Goal: Information Seeking & Learning: Learn about a topic

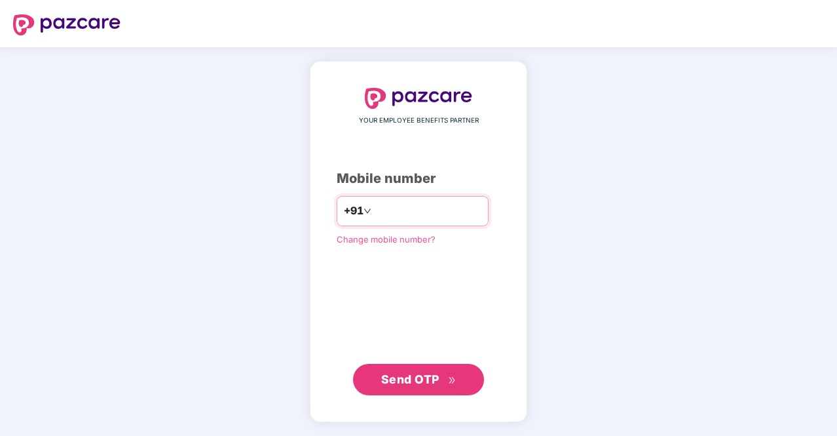
click at [374, 218] on input "number" at bounding box center [427, 210] width 107 height 21
type input "**********"
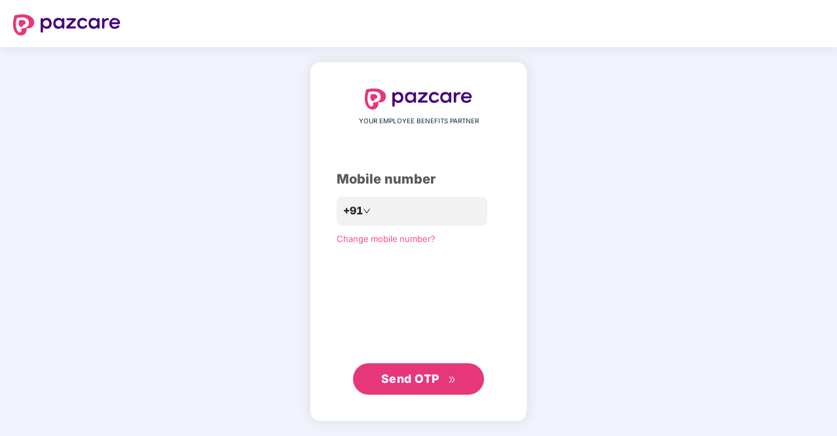
click at [427, 373] on span "Send OTP" at bounding box center [410, 378] width 58 height 14
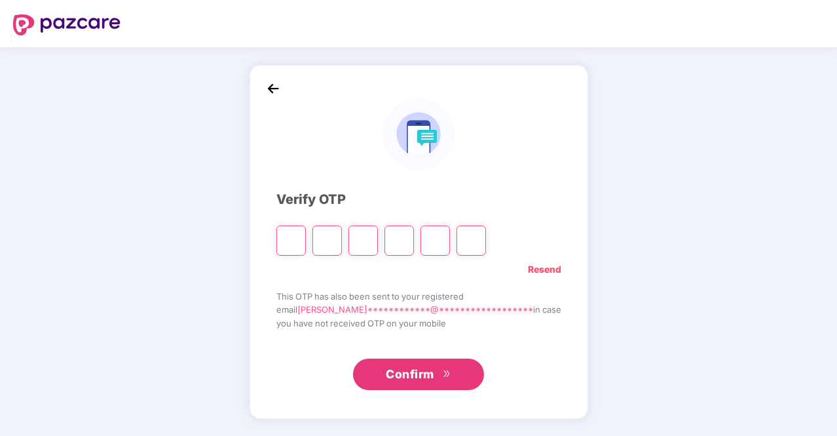
type input "*"
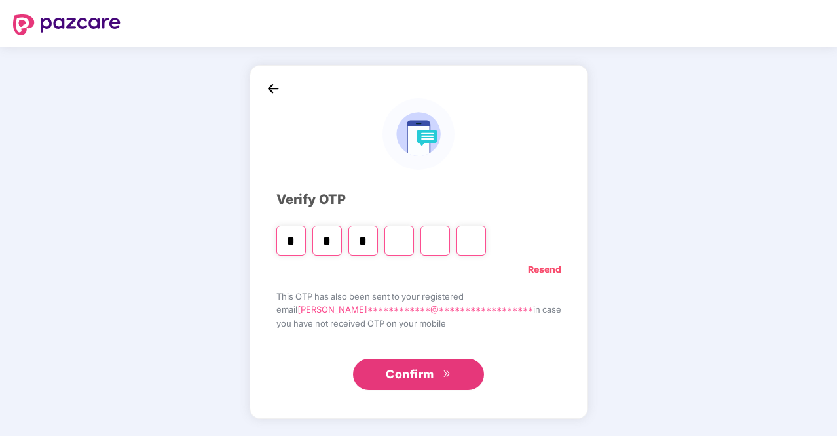
type input "*"
click at [342, 240] on input "*" at bounding box center [327, 240] width 29 height 30
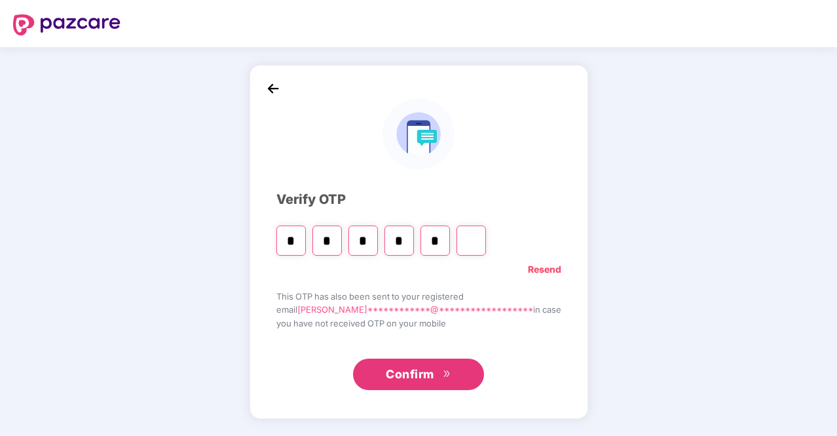
type input "*"
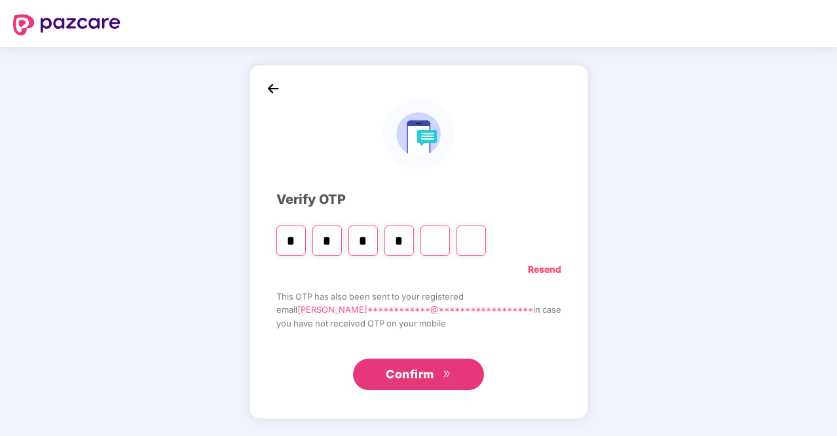
type input "*"
click at [342, 240] on input "*" at bounding box center [327, 240] width 29 height 30
type input "*"
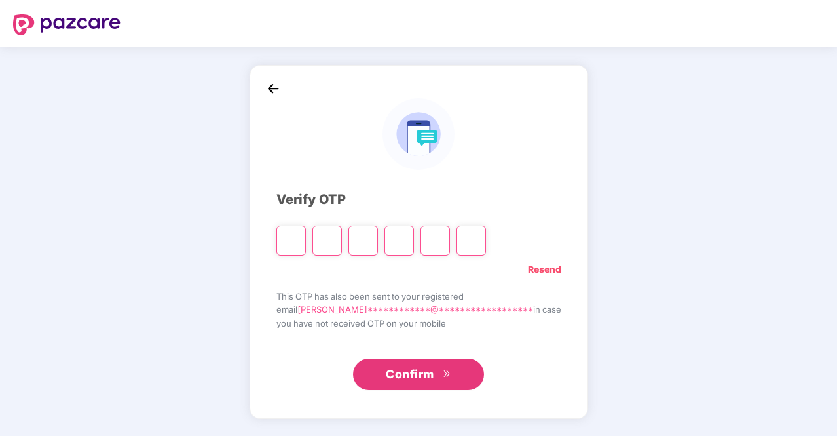
type input "*"
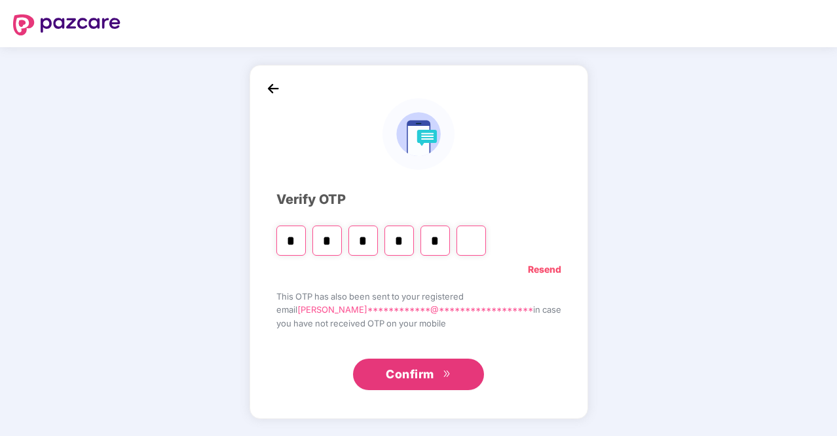
type input "*"
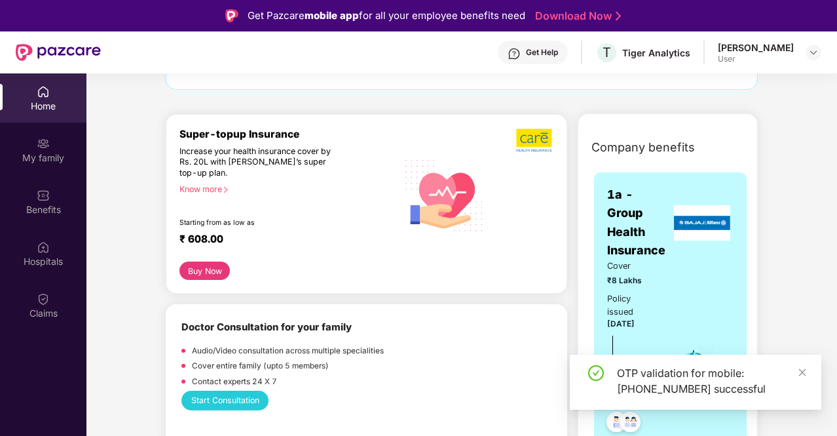
scroll to position [124, 0]
click at [797, 371] on div "OTP validation for mobile: [PHONE_NUMBER] successful" at bounding box center [711, 380] width 189 height 31
click at [804, 369] on icon "close" at bounding box center [802, 372] width 9 height 9
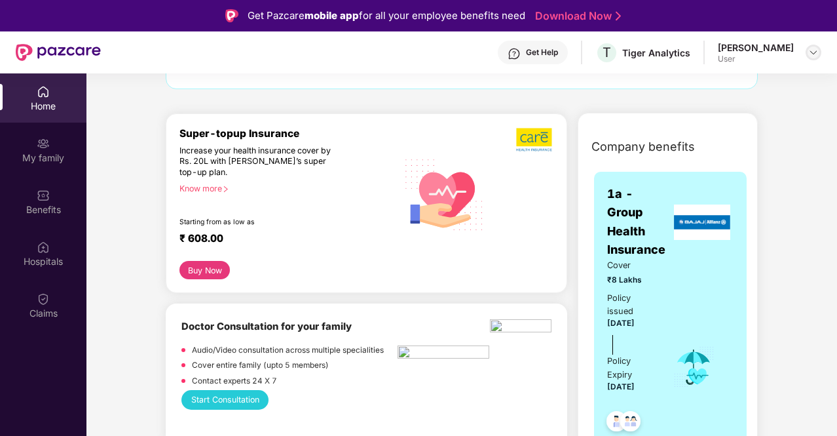
click at [818, 52] on img at bounding box center [813, 52] width 10 height 10
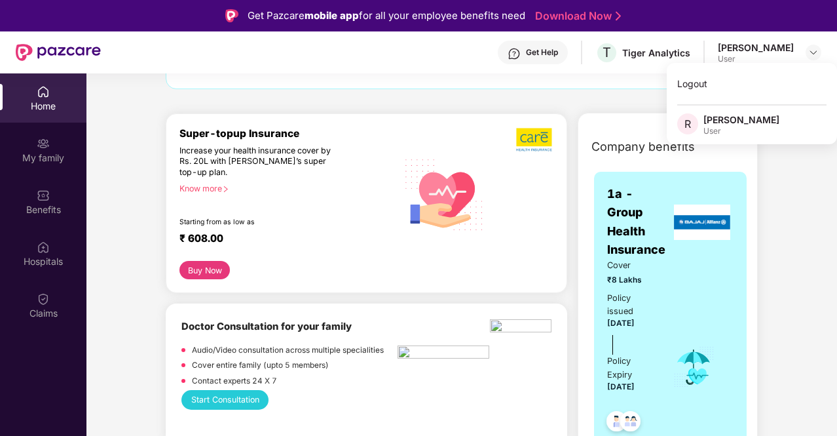
click at [623, 85] on div "Hey, [PERSON_NAME] Hope you’re staying safe and healthy. If not, no worries. We…" at bounding box center [462, 50] width 592 height 78
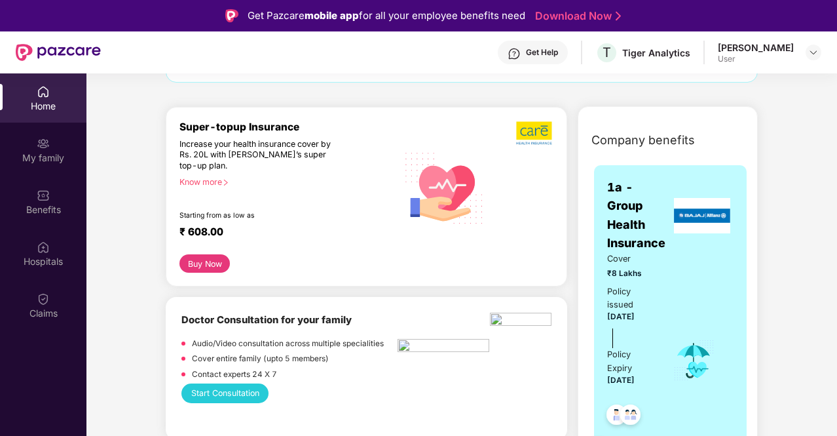
scroll to position [0, 0]
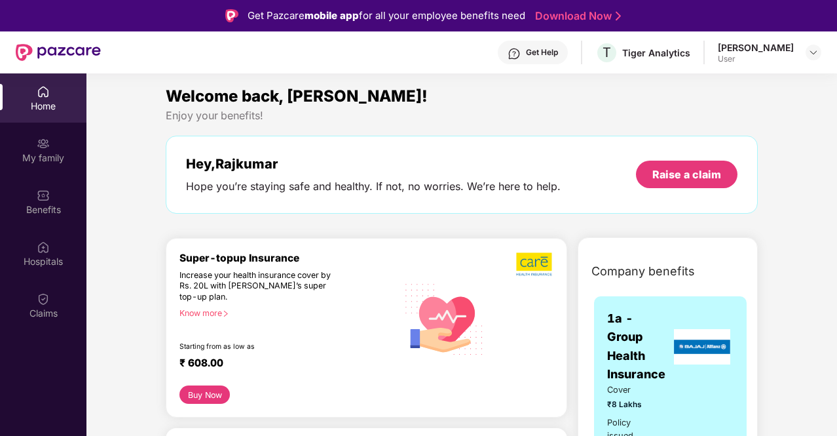
click at [531, 54] on div "Get Help" at bounding box center [542, 52] width 32 height 10
click at [663, 116] on div "Enjoy your benefits!" at bounding box center [462, 116] width 592 height 14
click at [811, 58] on div "[PERSON_NAME] User" at bounding box center [770, 52] width 104 height 23
click at [811, 58] on div at bounding box center [814, 53] width 16 height 16
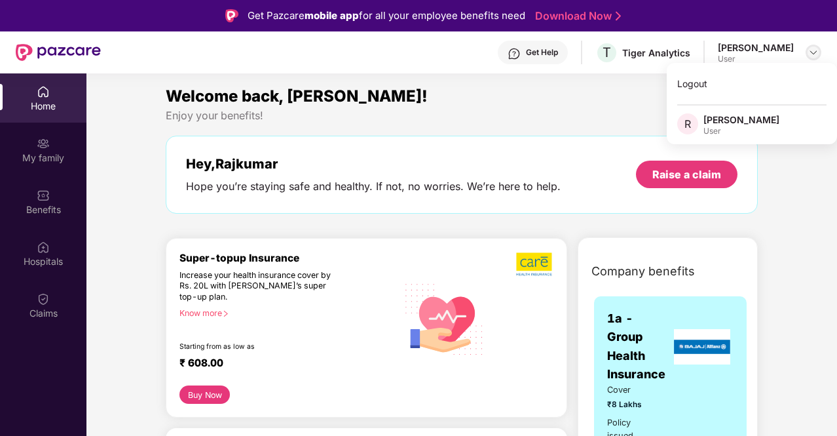
click at [811, 56] on img at bounding box center [813, 52] width 10 height 10
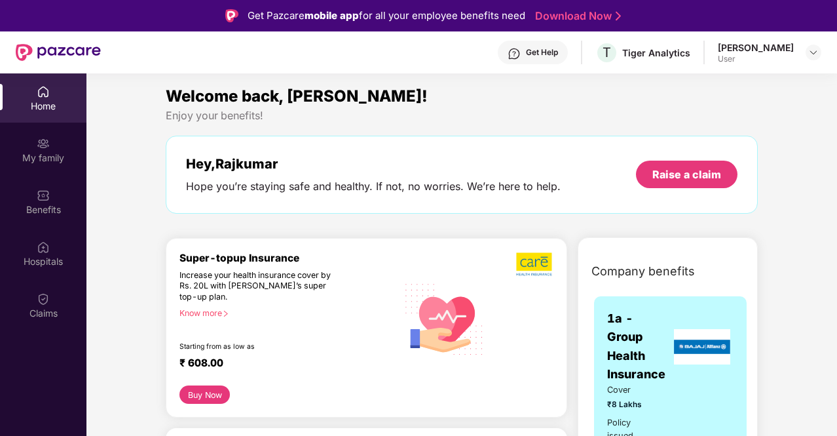
click at [522, 129] on div "Welcome back, [PERSON_NAME]! Enjoy your benefits! Hey, [PERSON_NAME] Hope you’r…" at bounding box center [462, 155] width 603 height 143
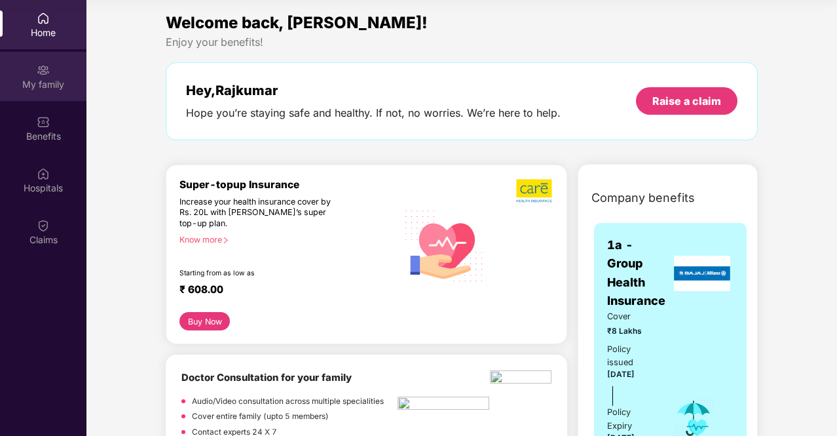
click at [50, 83] on div "My family" at bounding box center [43, 84] width 86 height 13
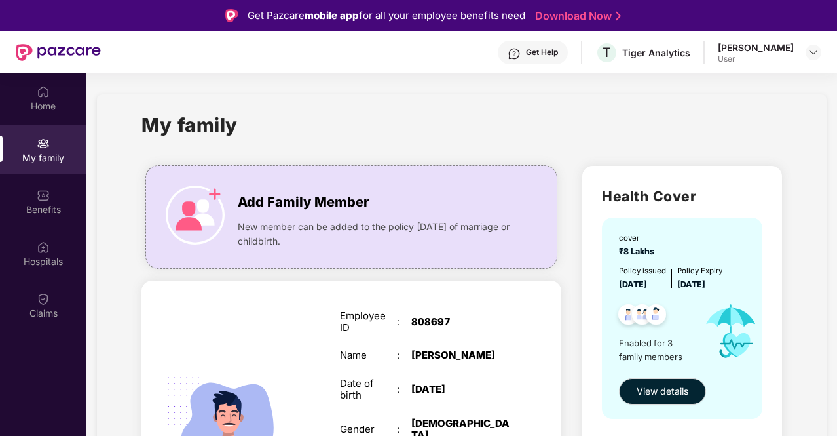
click at [732, 59] on div "User" at bounding box center [756, 59] width 76 height 10
click at [727, 52] on div "[PERSON_NAME]" at bounding box center [756, 47] width 76 height 12
click at [526, 54] on div "Get Help" at bounding box center [542, 52] width 32 height 10
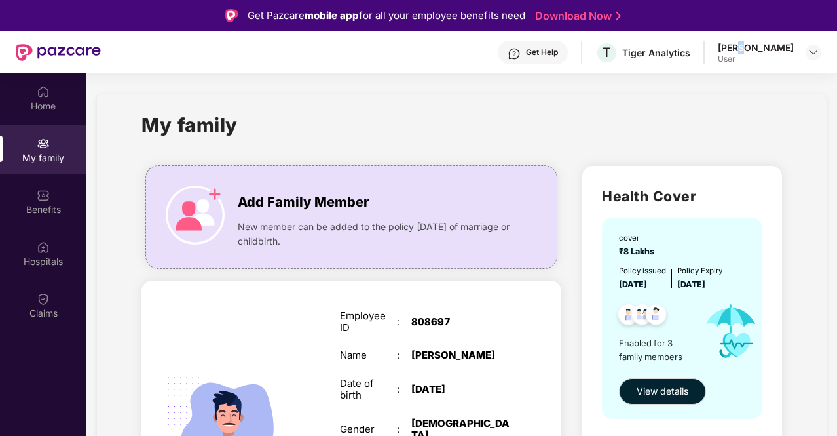
drag, startPoint x: 721, startPoint y: 36, endPoint x: 726, endPoint y: 43, distance: 8.9
click at [726, 43] on div "Get Help T Tiger Analytics [PERSON_NAME] User" at bounding box center [461, 52] width 721 height 42
click at [726, 43] on div "[PERSON_NAME]" at bounding box center [756, 47] width 76 height 12
click at [819, 56] on div at bounding box center [814, 53] width 16 height 16
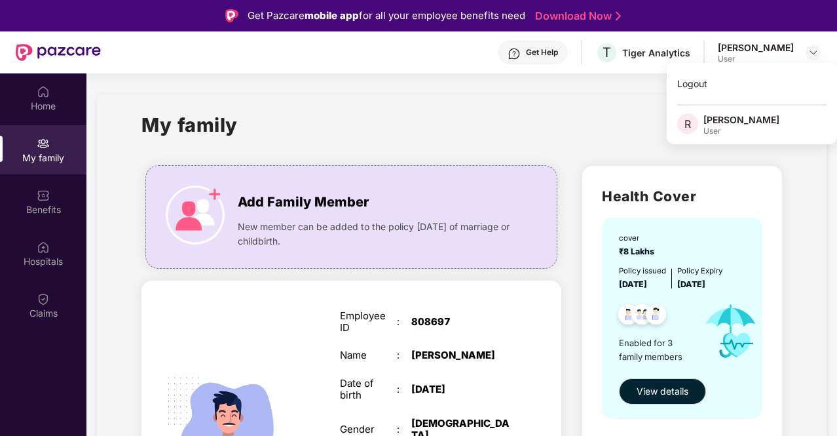
click at [607, 121] on div "My family" at bounding box center [462, 132] width 640 height 45
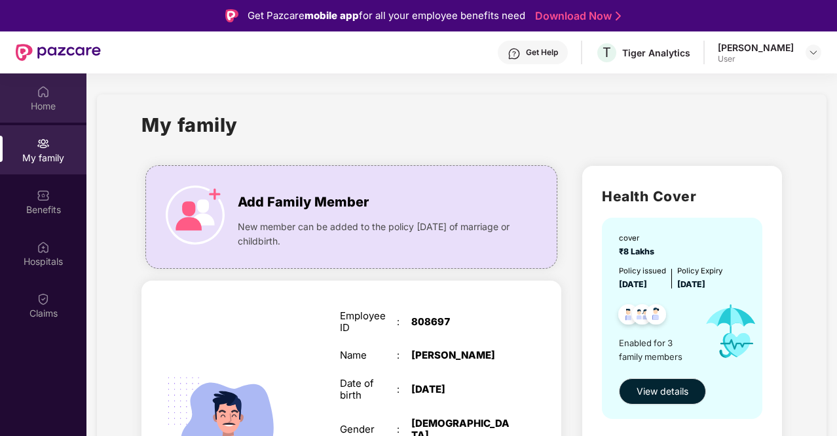
click at [54, 107] on div "Home" at bounding box center [43, 106] width 86 height 13
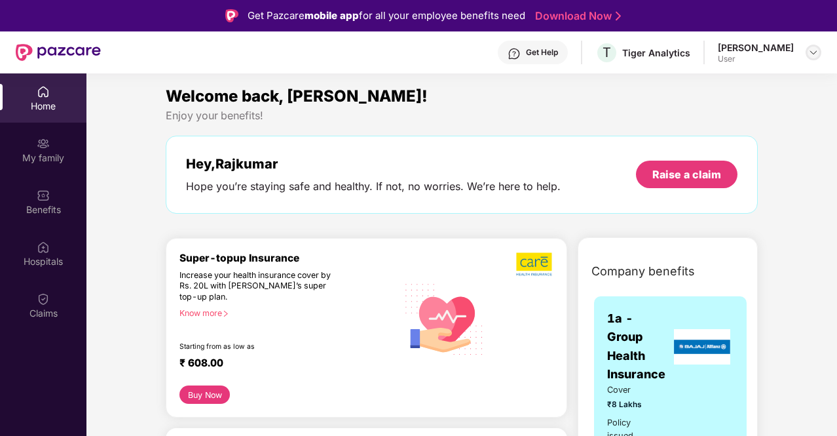
click at [814, 56] on img at bounding box center [813, 52] width 10 height 10
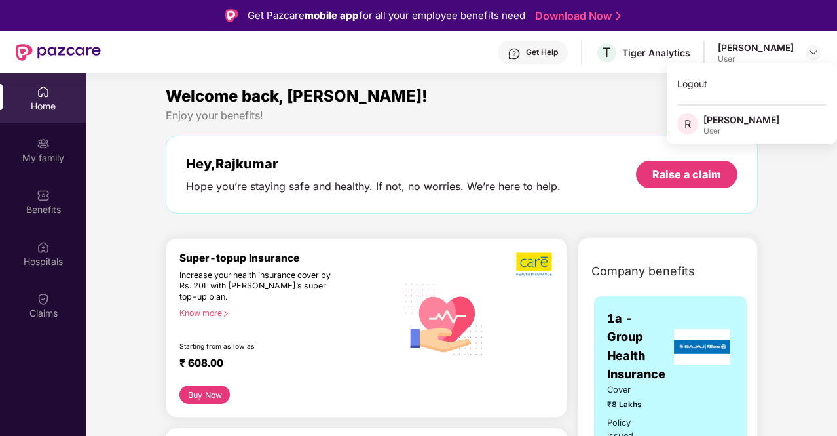
click at [598, 117] on div "Enjoy your benefits!" at bounding box center [462, 116] width 592 height 14
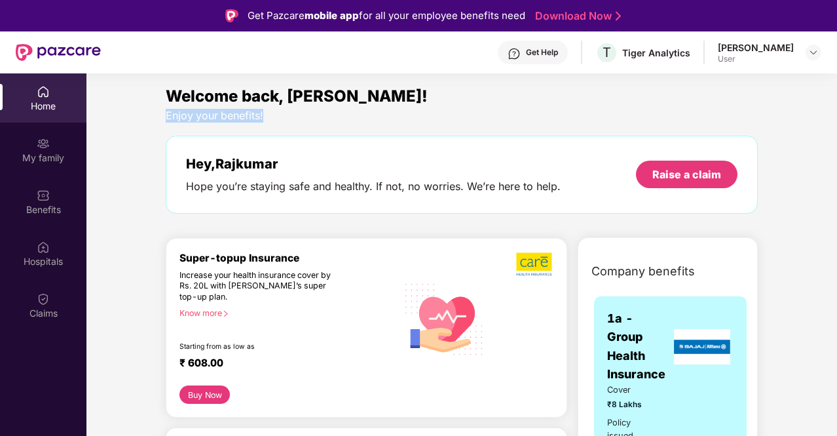
drag, startPoint x: 264, startPoint y: 119, endPoint x: 166, endPoint y: 119, distance: 98.3
click at [166, 119] on div "Enjoy your benefits!" at bounding box center [462, 116] width 592 height 14
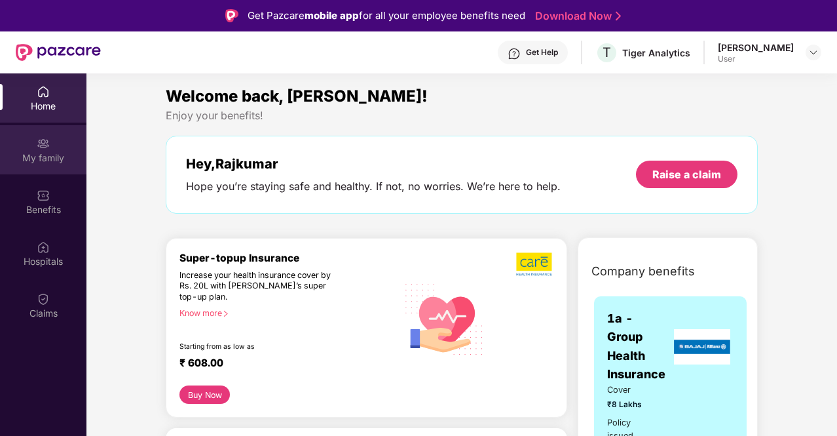
click at [47, 154] on div "My family" at bounding box center [43, 157] width 86 height 13
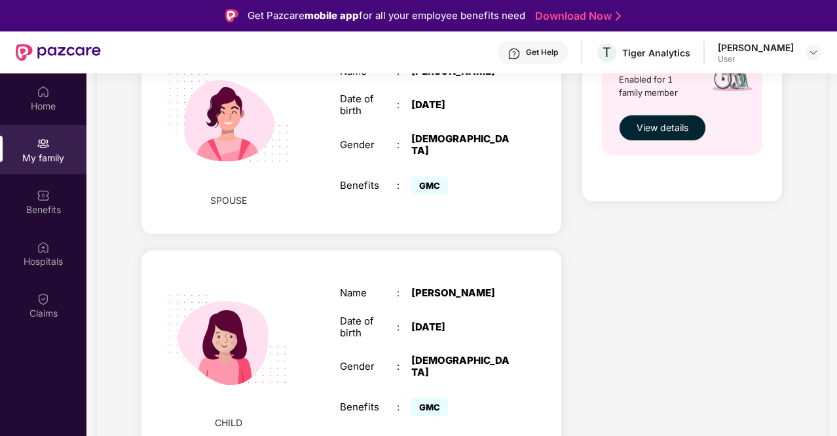
scroll to position [73, 0]
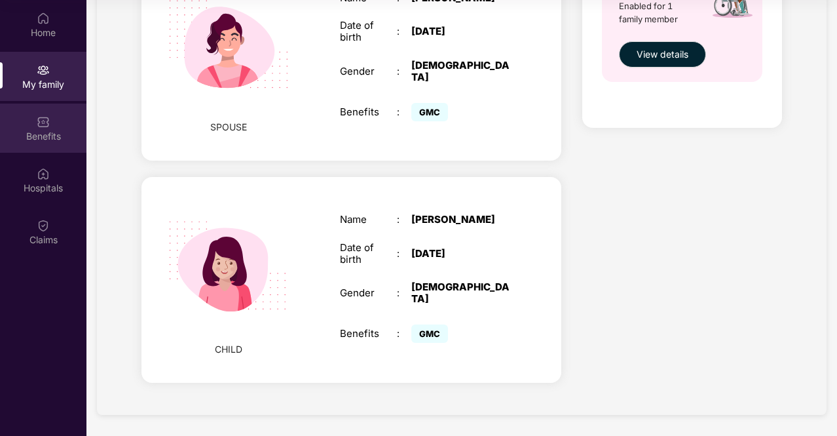
click at [52, 136] on div "Benefits" at bounding box center [43, 135] width 86 height 13
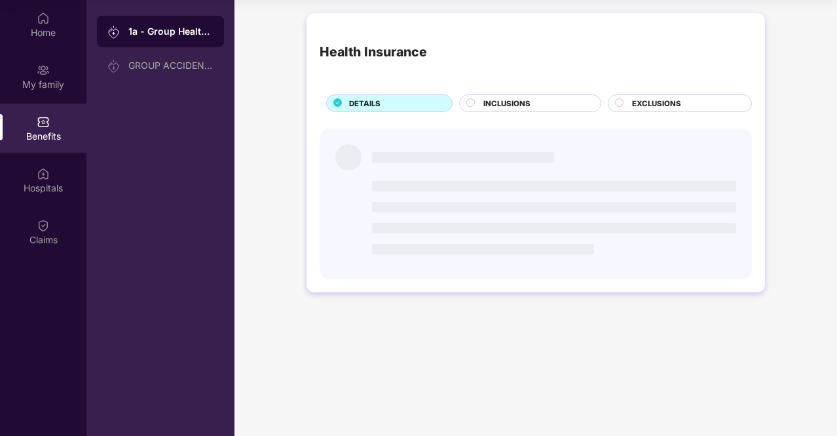
scroll to position [0, 0]
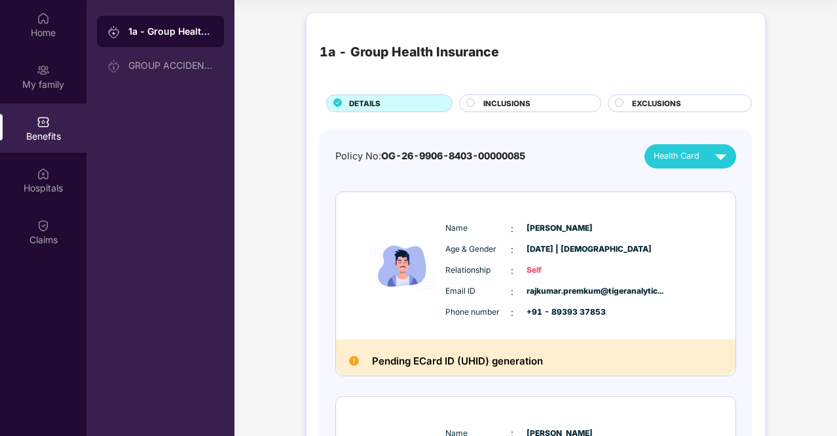
click at [288, 149] on div "1a - Group Health Insurance DETAILS INCLUSIONS EXCLUSIONS Policy No: OG-26-9906…" at bounding box center [536, 437] width 603 height 861
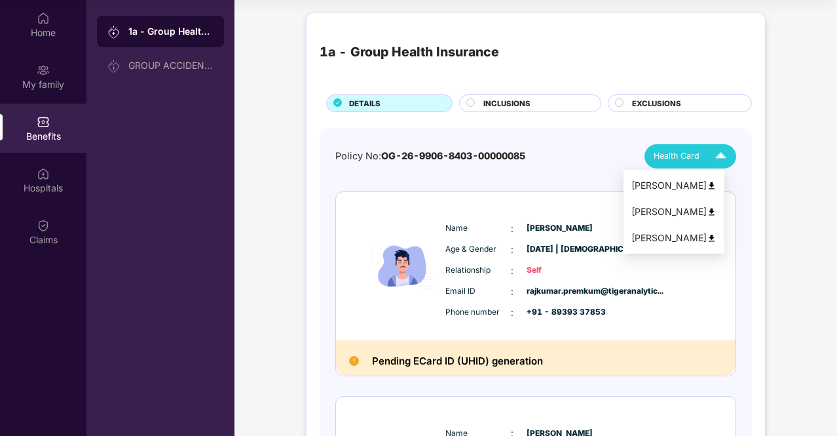
click at [691, 149] on span "Health Card" at bounding box center [677, 155] width 46 height 13
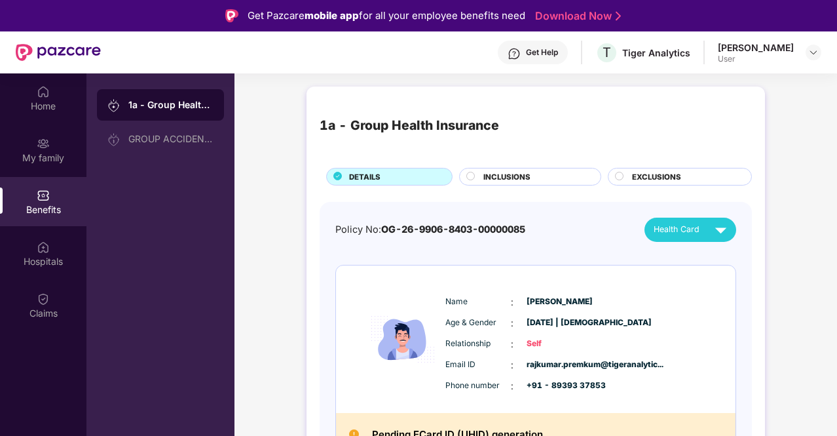
click at [506, 180] on span "INCLUSIONS" at bounding box center [507, 177] width 47 height 12
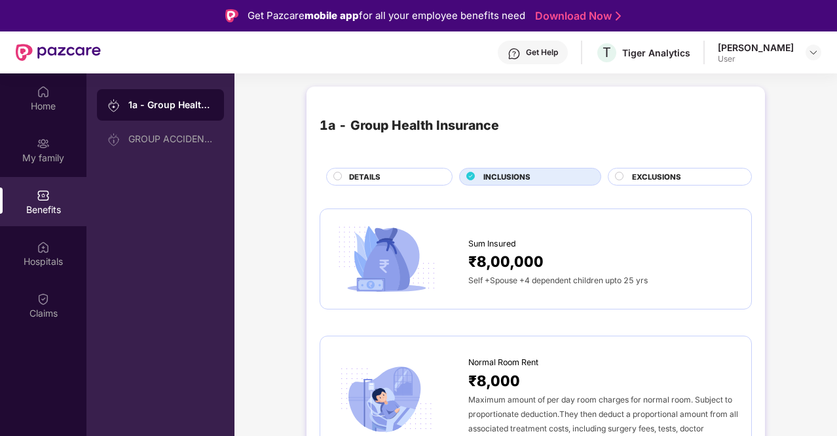
click at [423, 176] on div "DETAILS" at bounding box center [394, 178] width 103 height 14
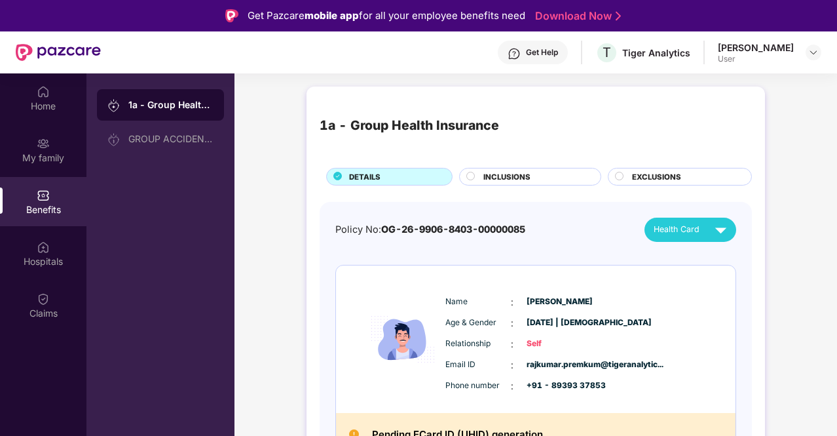
click at [522, 175] on span "INCLUSIONS" at bounding box center [507, 177] width 47 height 12
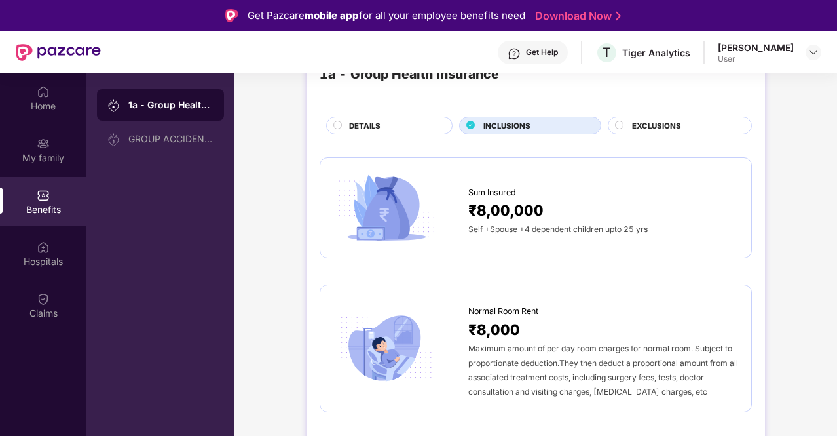
scroll to position [42, 0]
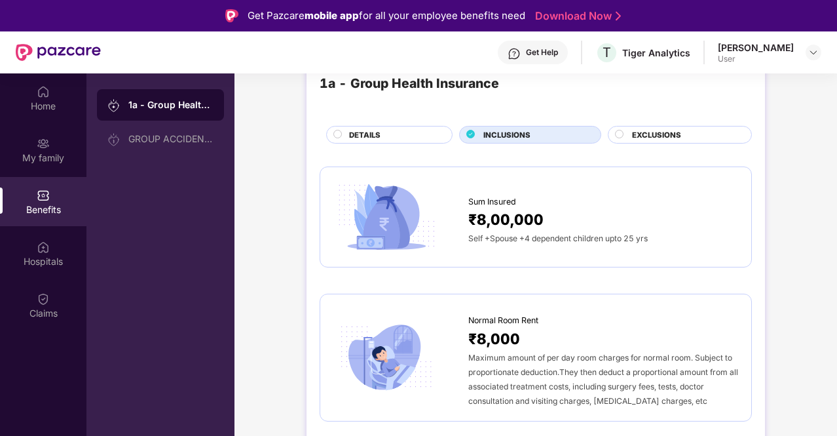
click at [408, 126] on div "DETAILS" at bounding box center [389, 135] width 126 height 18
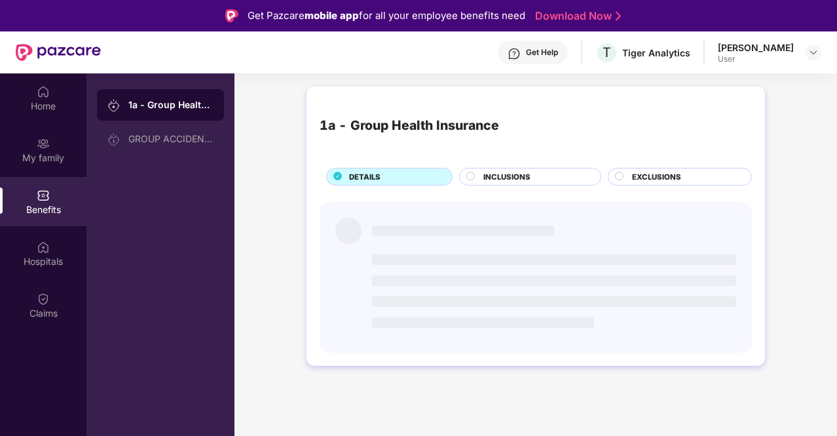
scroll to position [0, 0]
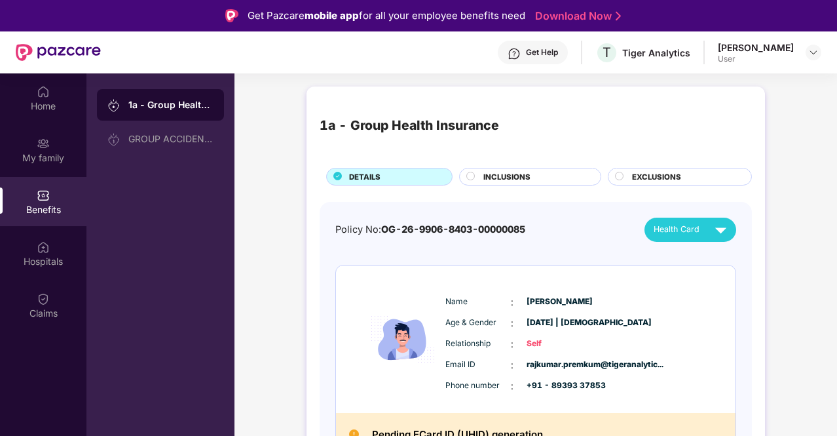
click at [526, 56] on div "Get Help" at bounding box center [542, 52] width 32 height 10
click at [385, 60] on div "Get Help T Tiger Analytics [PERSON_NAME] User" at bounding box center [461, 52] width 721 height 42
click at [708, 234] on div "Health Card" at bounding box center [693, 229] width 79 height 23
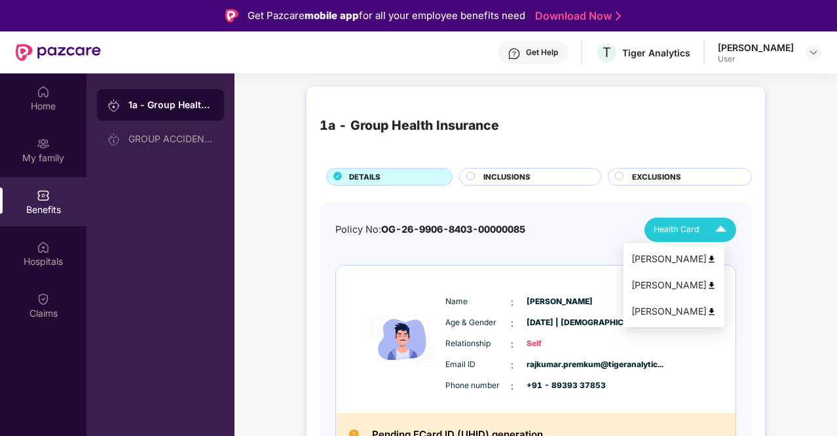
click at [678, 307] on div "[PERSON_NAME]" at bounding box center [674, 311] width 85 height 14
